Goal: Find contact information: Find contact information

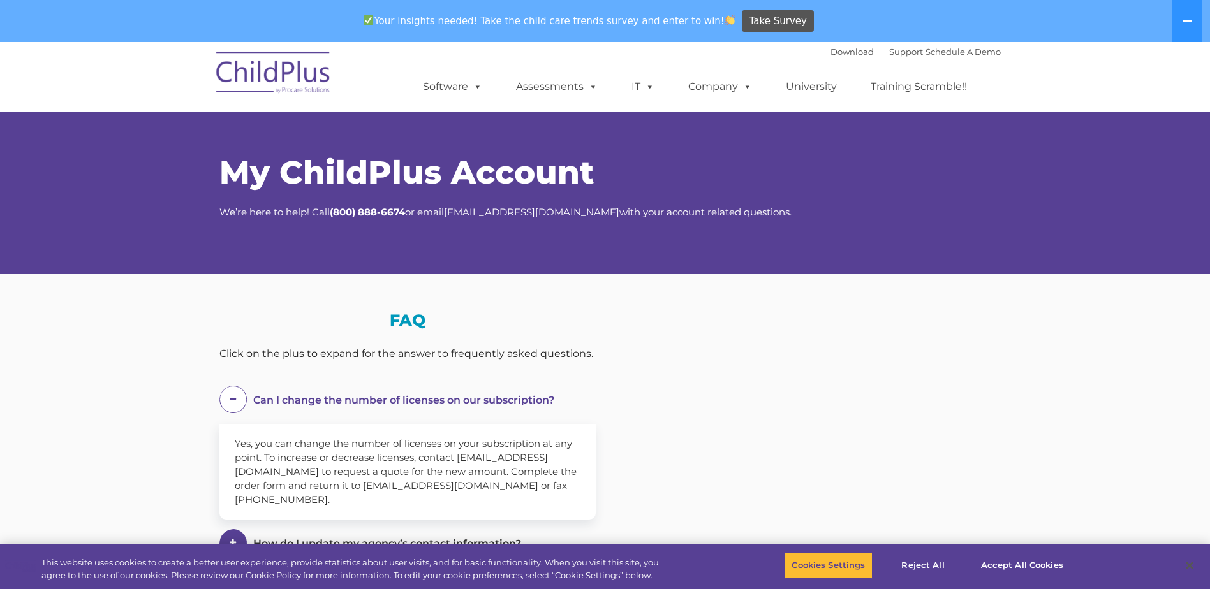
select select "MEDIUM"
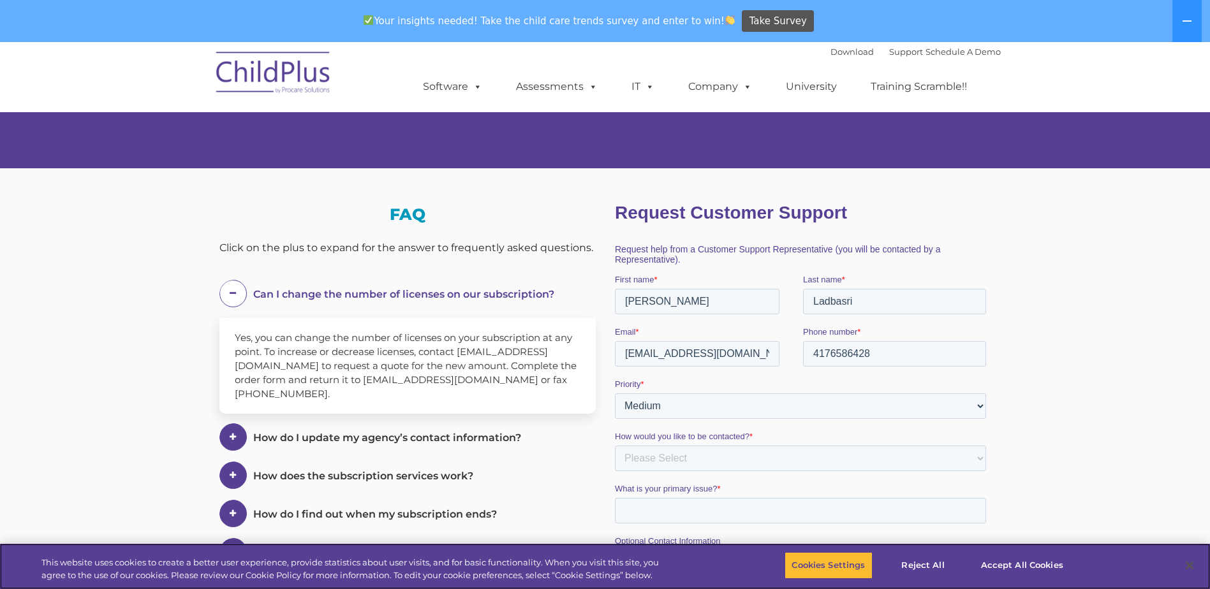
scroll to position [105, 0]
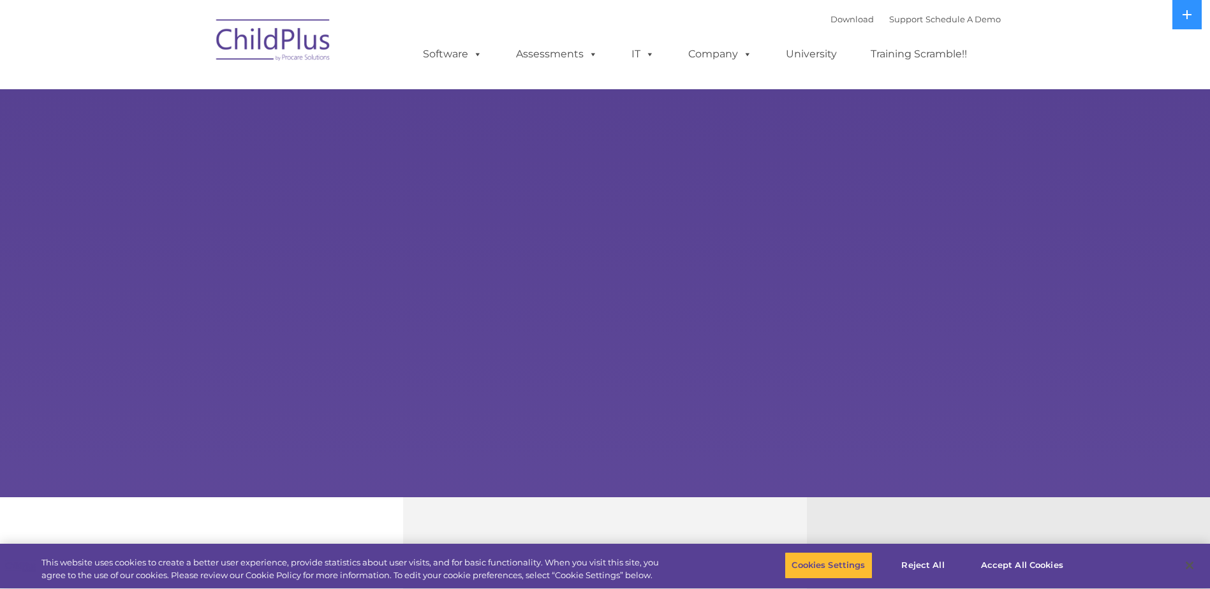
select select "MEDIUM"
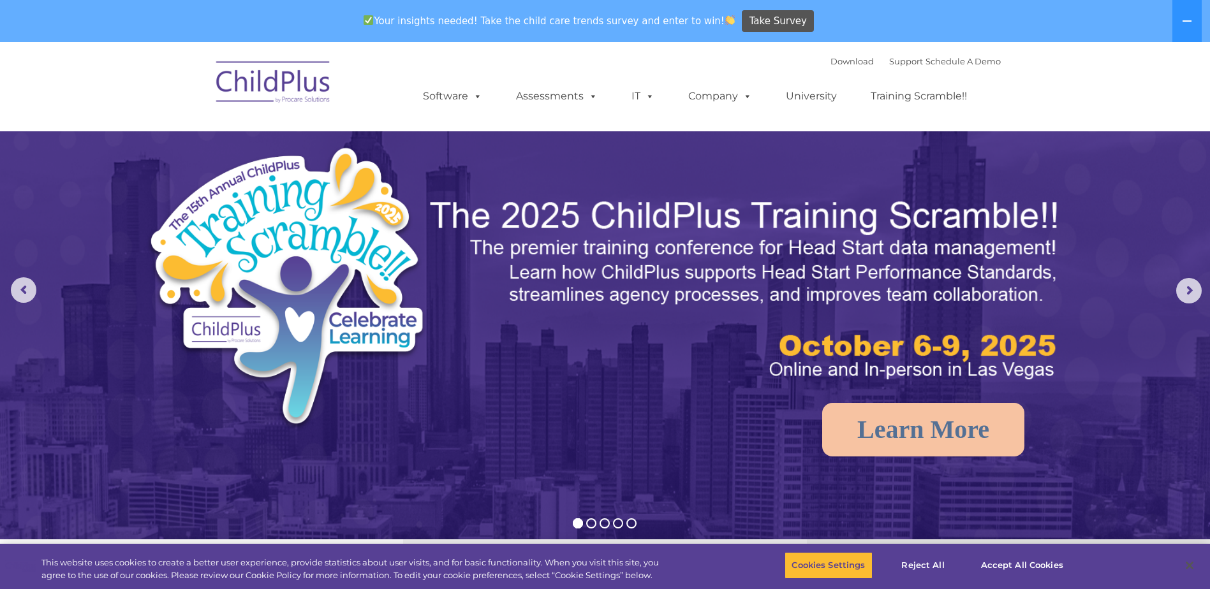
click at [892, 67] on div "Download Support | Schedule A Demo " at bounding box center [915, 61] width 170 height 19
click at [893, 62] on link "Support" at bounding box center [906, 61] width 34 height 10
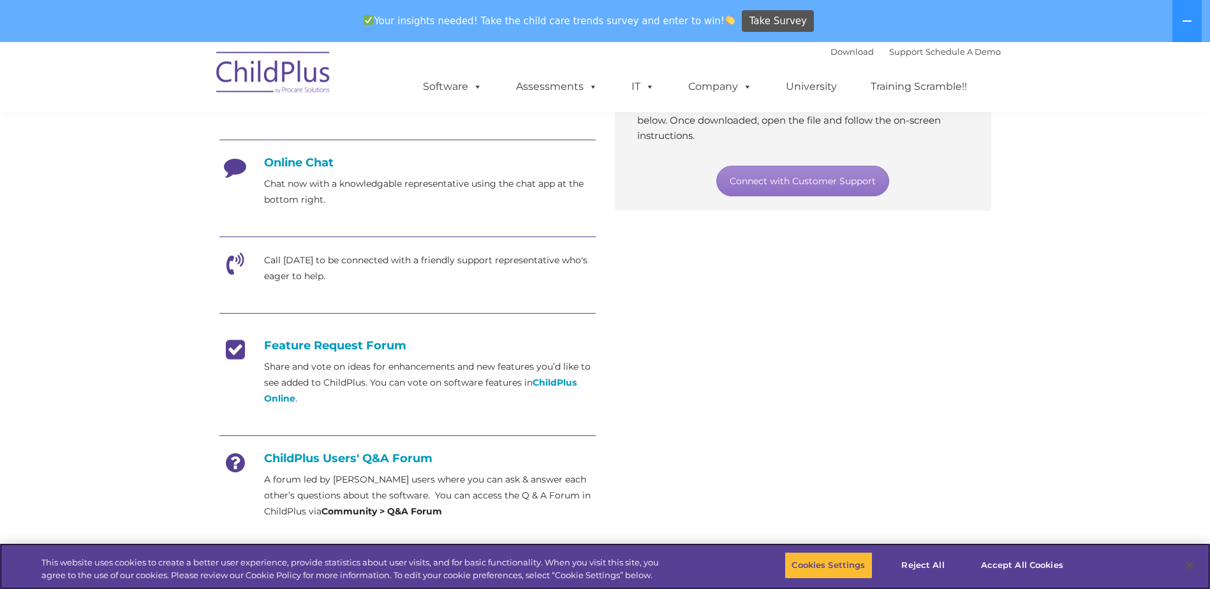
scroll to position [319, 0]
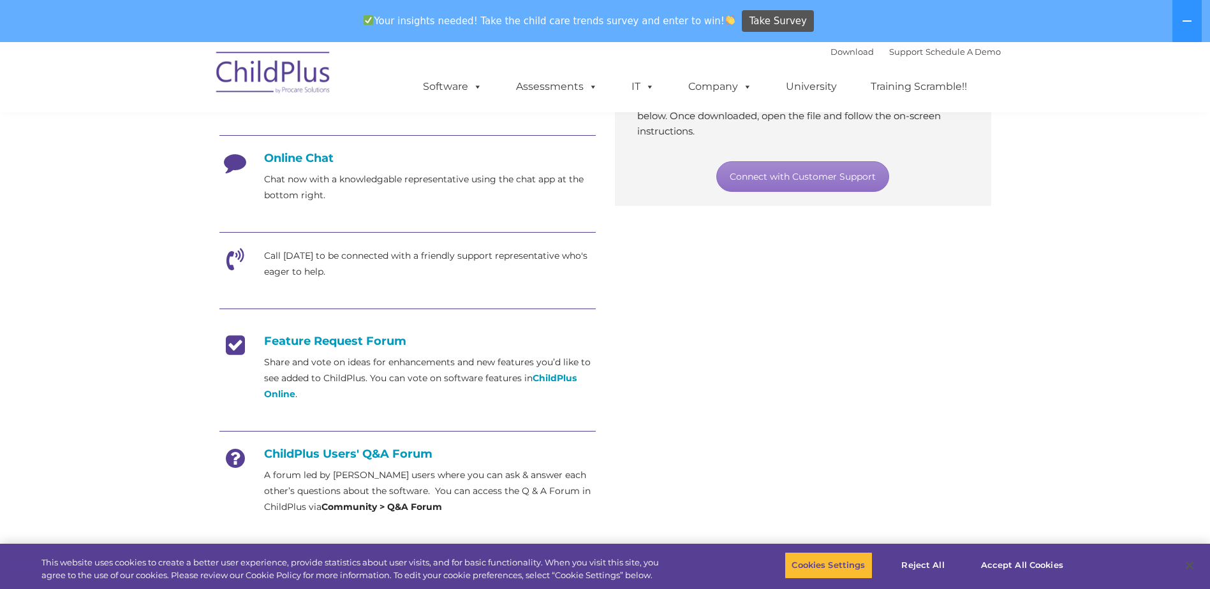
click at [298, 256] on p "Call today to be connected with a friendly support representative who's eager t…" at bounding box center [430, 264] width 332 height 32
click at [232, 261] on icon at bounding box center [235, 264] width 32 height 32
click at [234, 256] on icon at bounding box center [235, 264] width 32 height 32
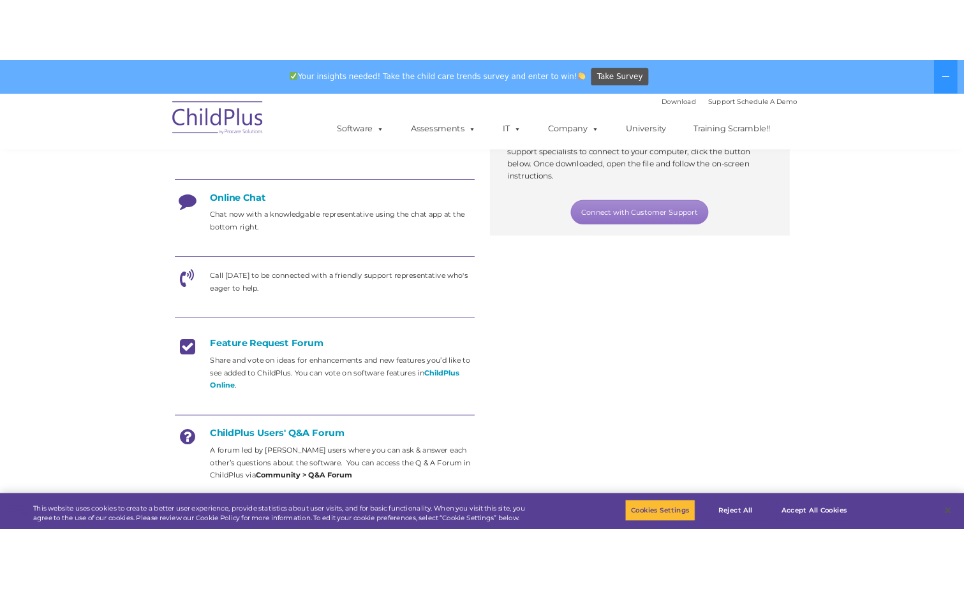
scroll to position [286, 0]
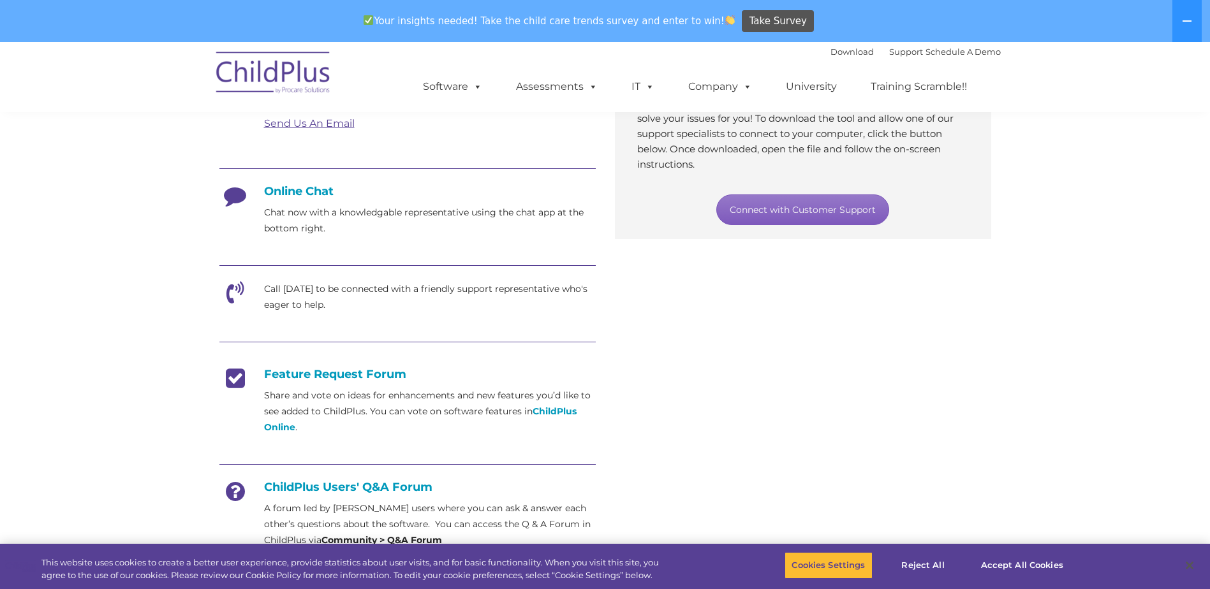
click at [793, 205] on link "Connect with Customer Support" at bounding box center [802, 209] width 173 height 31
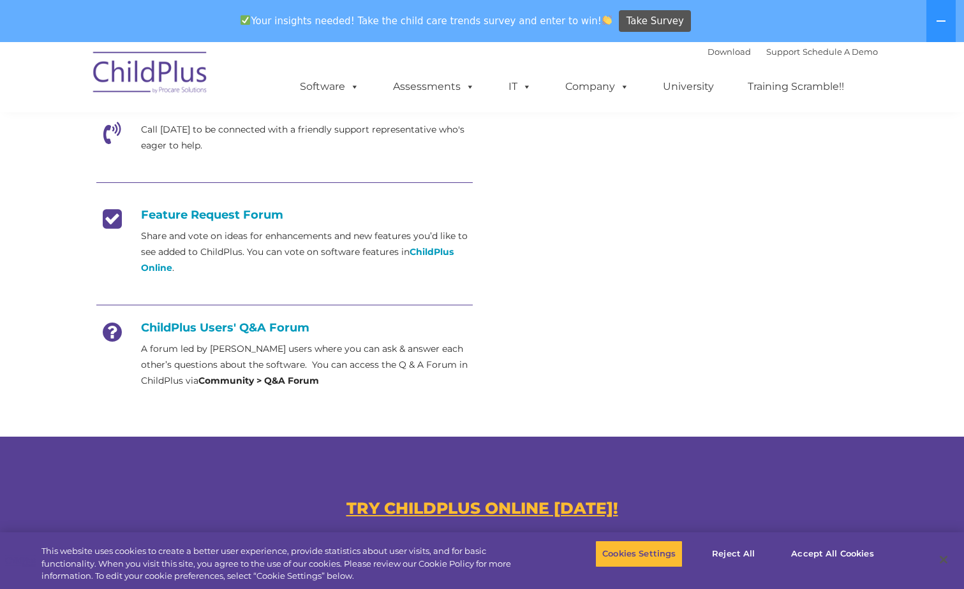
scroll to position [446, 0]
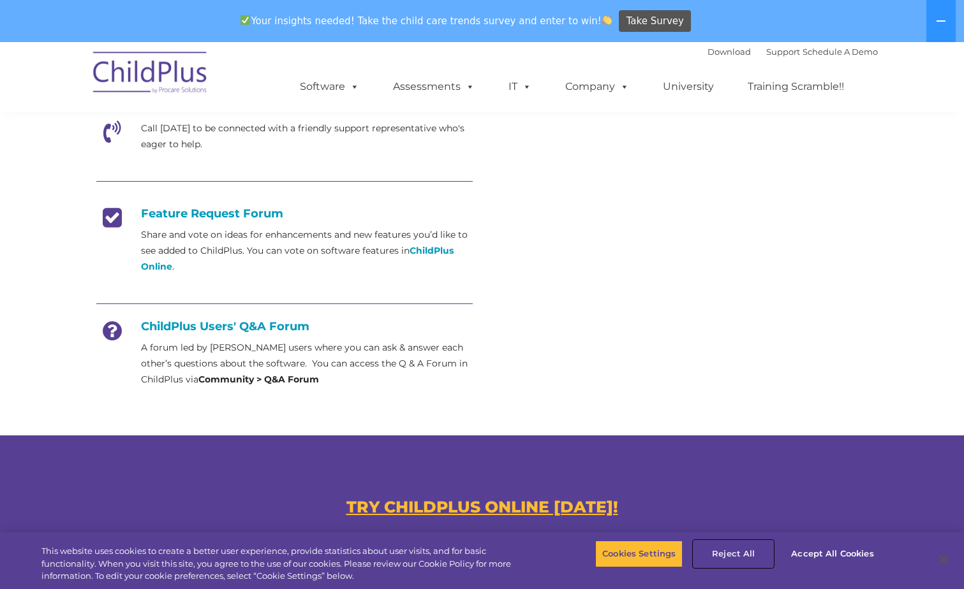
click at [738, 552] on button "Reject All" at bounding box center [733, 554] width 80 height 27
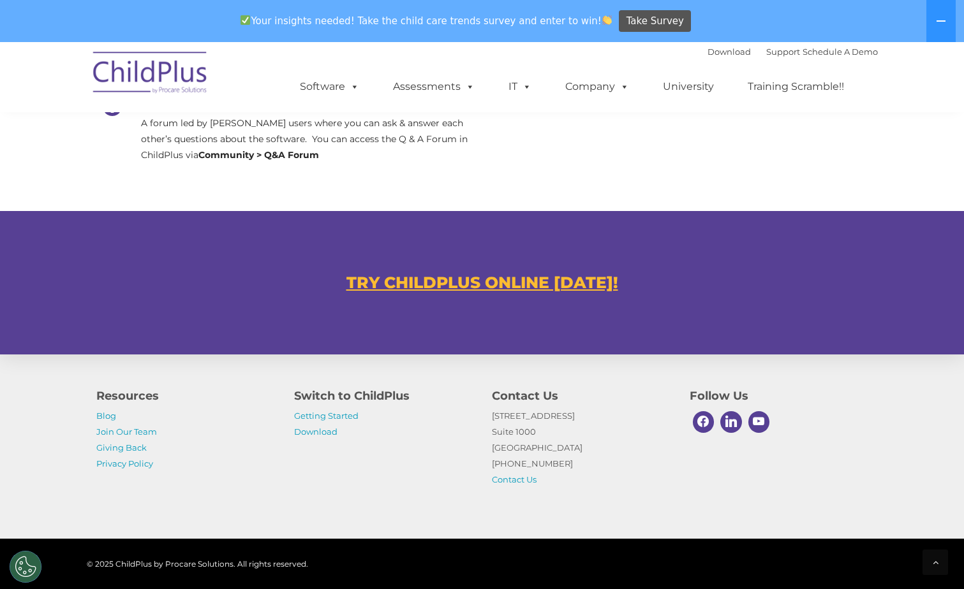
scroll to position [708, 0]
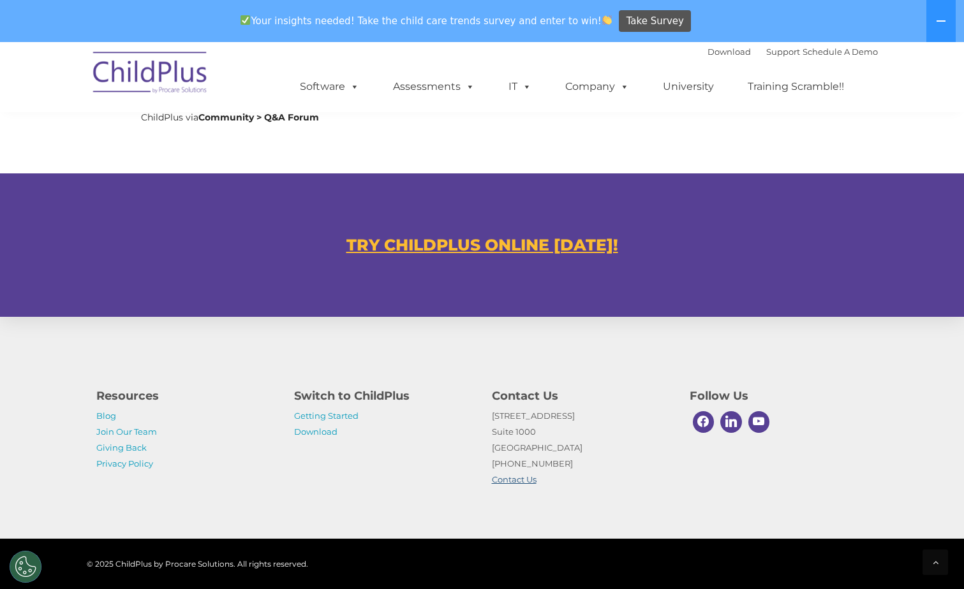
click at [517, 477] on link "Contact Us" at bounding box center [514, 479] width 45 height 10
